Goal: Check status

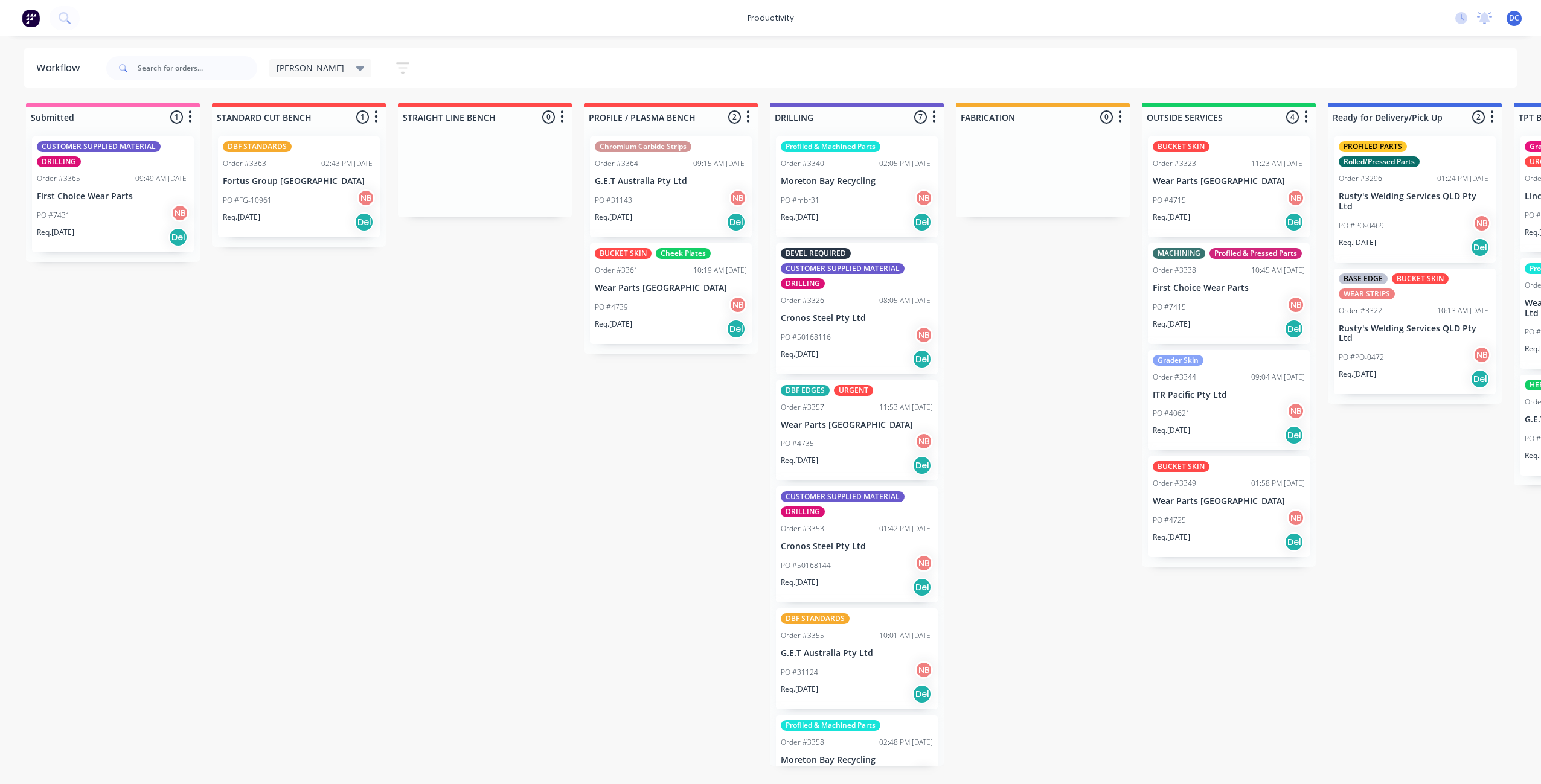
click at [850, 682] on div "PO #31124 NB" at bounding box center [857, 673] width 152 height 23
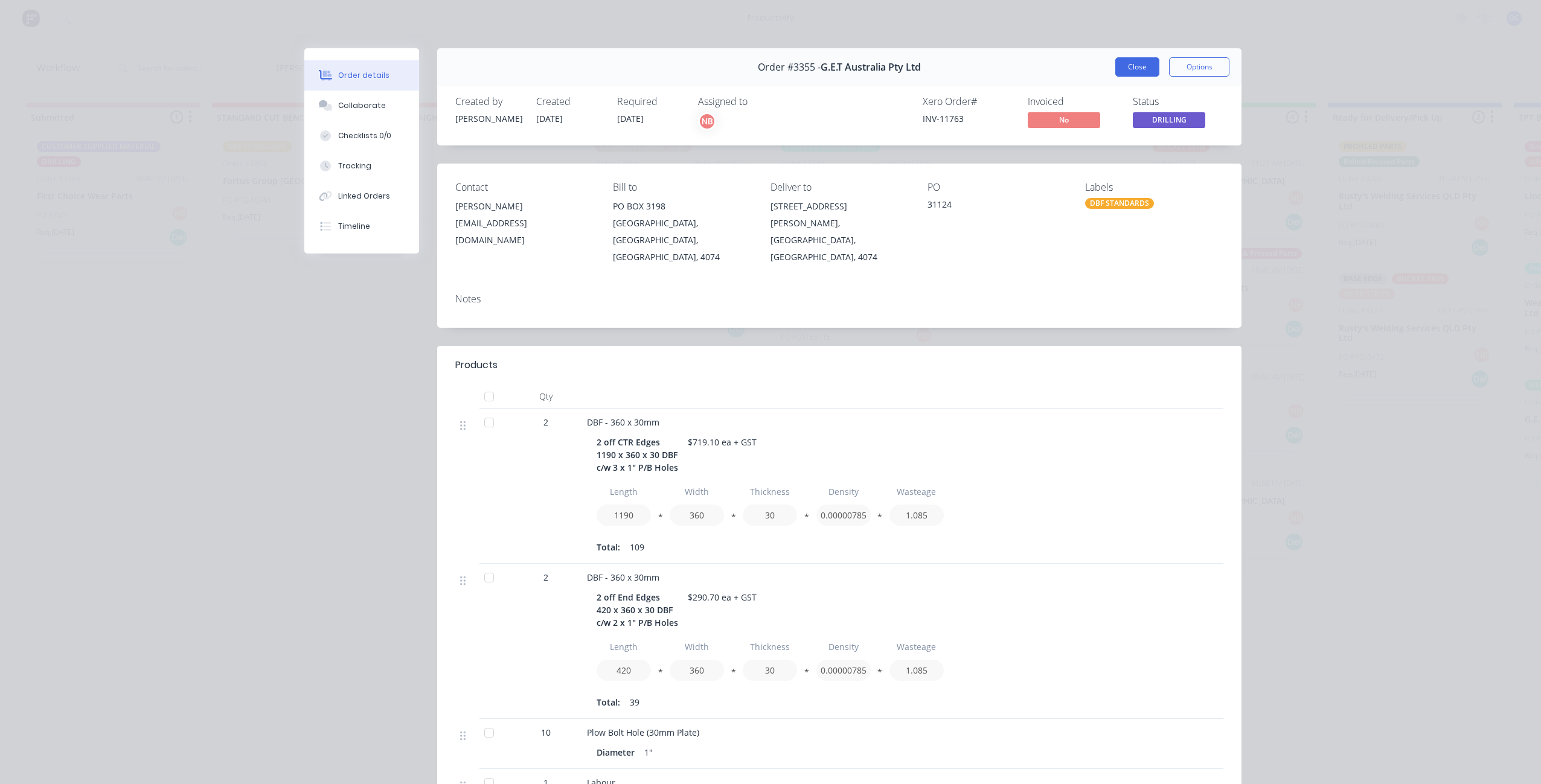
click at [1141, 72] on button "Close" at bounding box center [1138, 66] width 44 height 19
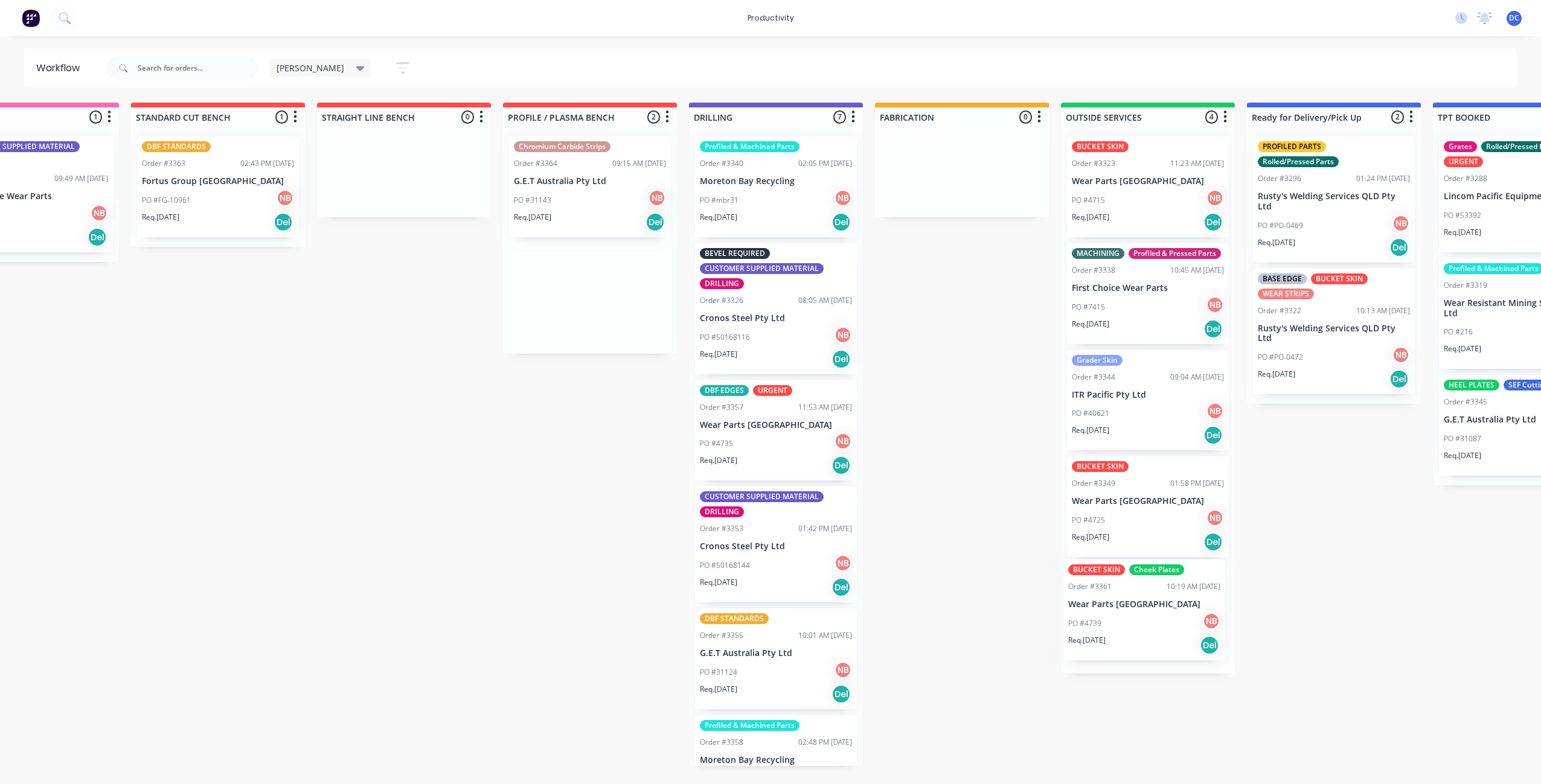
scroll to position [0, 84]
drag, startPoint x: 669, startPoint y: 326, endPoint x: 1147, endPoint y: 643, distance: 573.6
click at [1147, 643] on div "Submitted 1 Sort By Created date Required date Order number Customer name Most …" at bounding box center [915, 435] width 2014 height 663
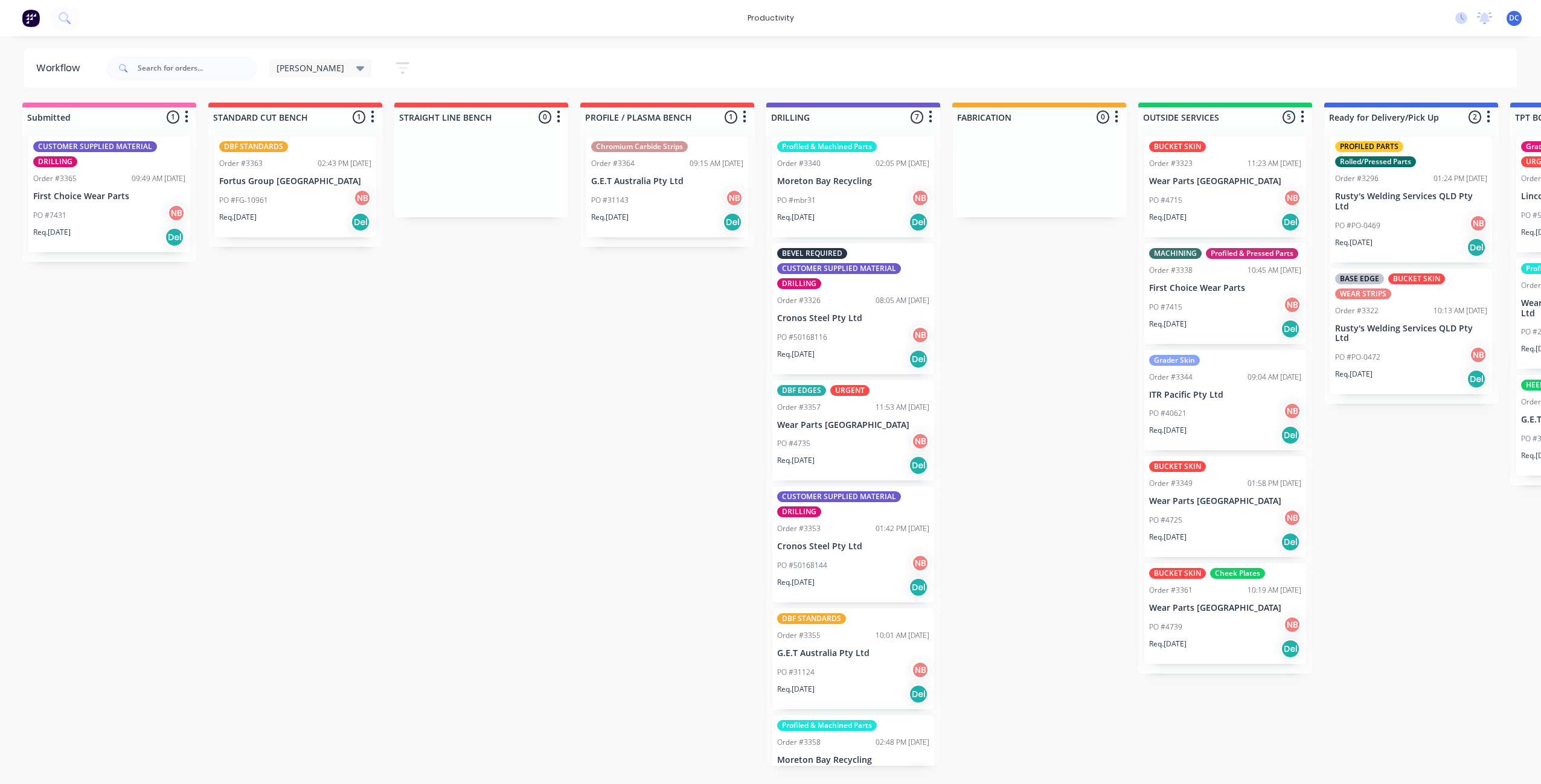
scroll to position [0, 0]
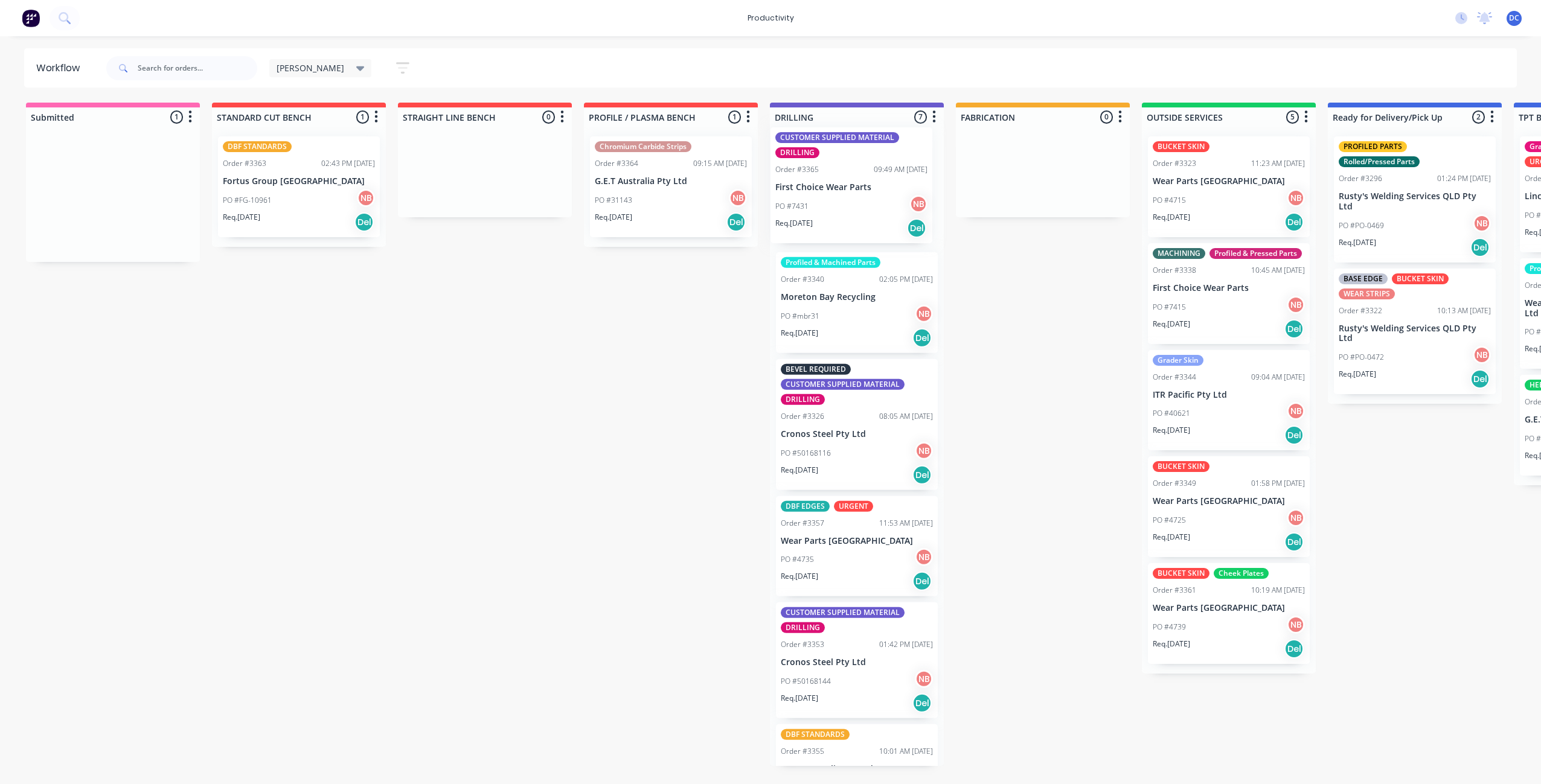
drag, startPoint x: 92, startPoint y: 235, endPoint x: 834, endPoint y: 226, distance: 742.1
click at [834, 226] on div "Submitted 1 Sort By Created date Required date Order number Customer name Most …" at bounding box center [998, 435] width 2014 height 663
